Goal: Task Accomplishment & Management: Use online tool/utility

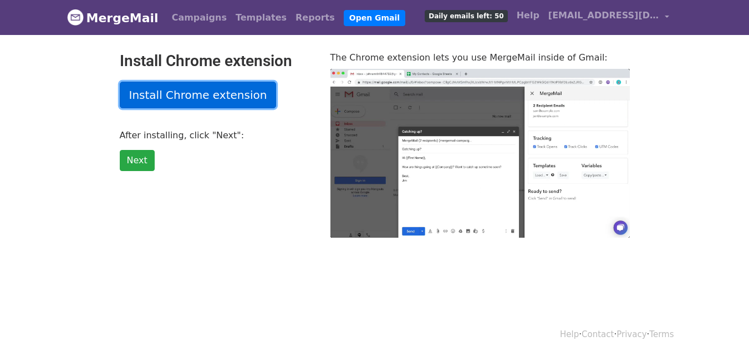
click at [227, 91] on link "Install Chrome extension" at bounding box center [198, 95] width 157 height 27
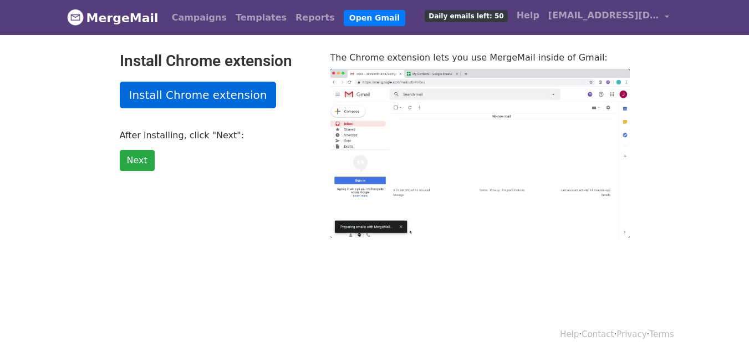
type input "5.39"
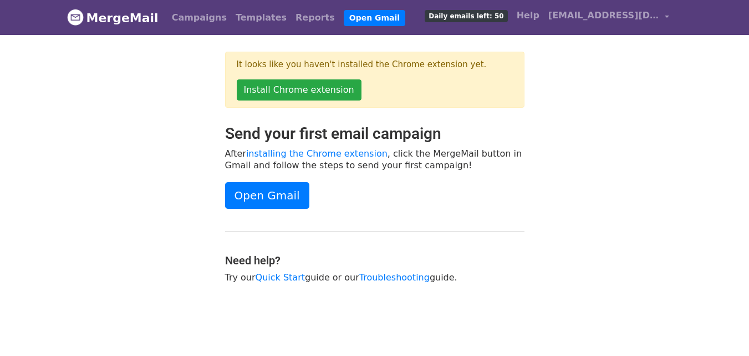
click at [609, 166] on div "Send your first email campaign After installing the Chrome extension , click th…" at bounding box center [375, 209] width 632 height 170
click at [287, 199] on link "Open Gmail" at bounding box center [267, 195] width 84 height 27
